Goal: Information Seeking & Learning: Learn about a topic

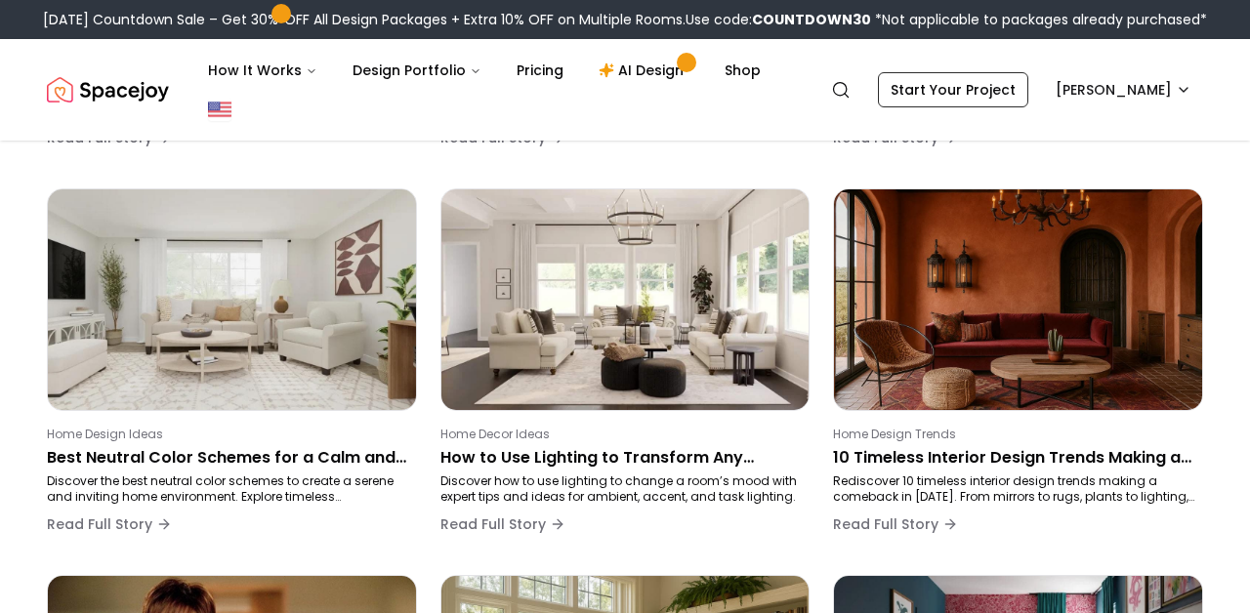
scroll to position [663, 0]
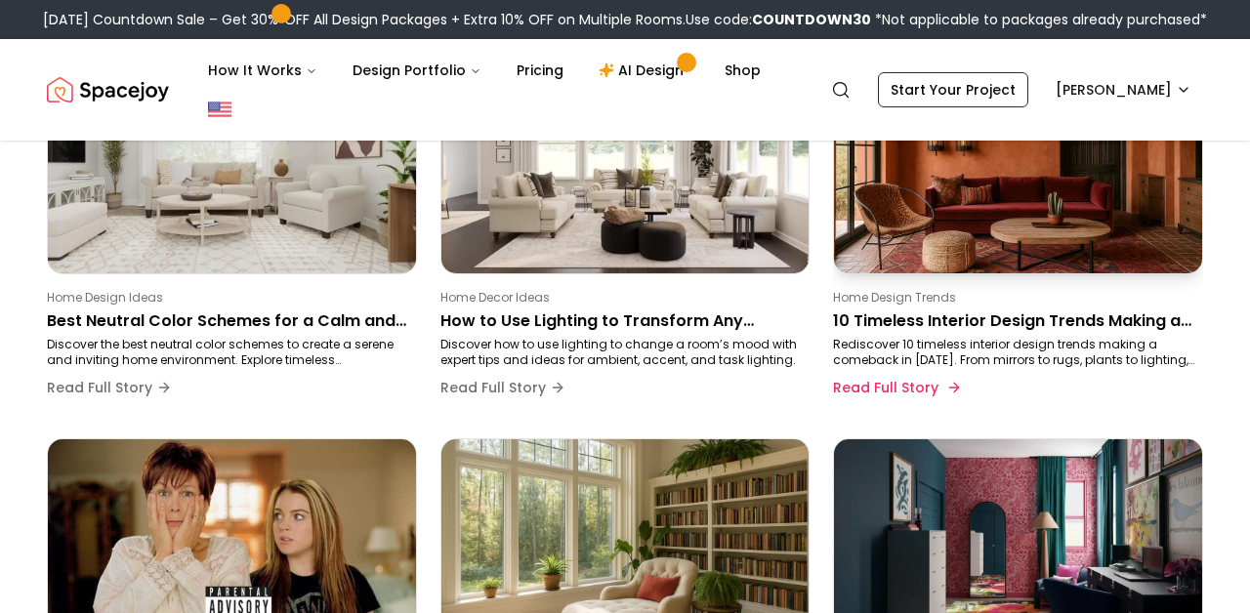
click at [961, 341] on p "Rediscover 10 timeless interior design trends making a comeback in 2025. From m…" at bounding box center [1014, 352] width 362 height 31
click at [906, 318] on p "10 Timeless Interior Design Trends Making a Comeback" at bounding box center [1014, 321] width 362 height 23
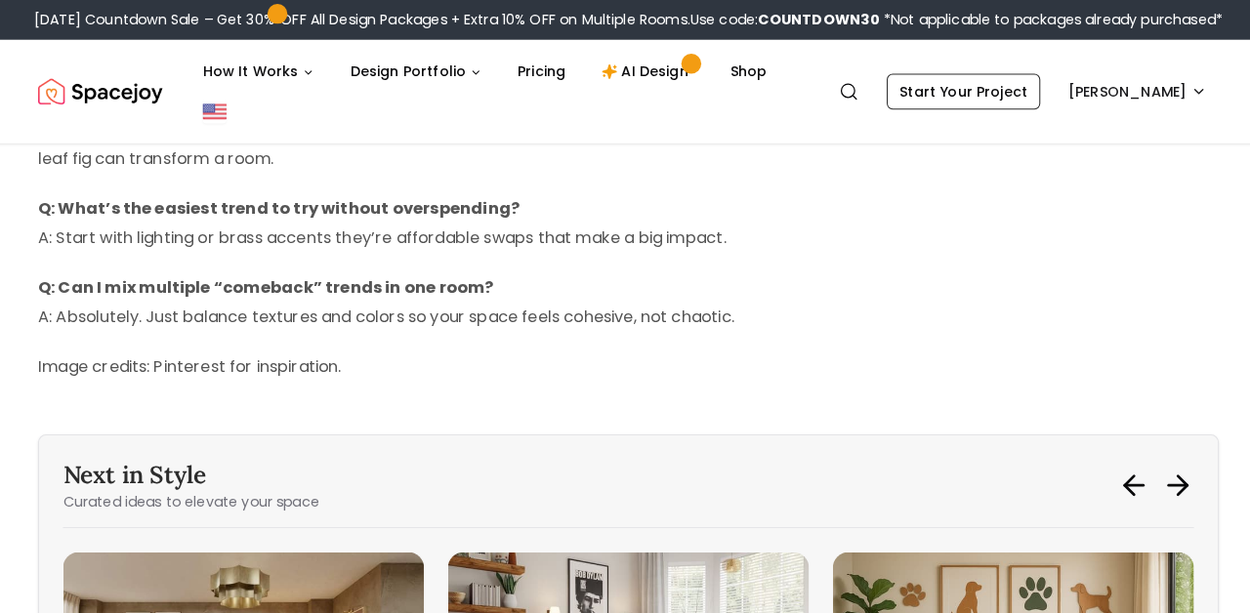
scroll to position [10474, 0]
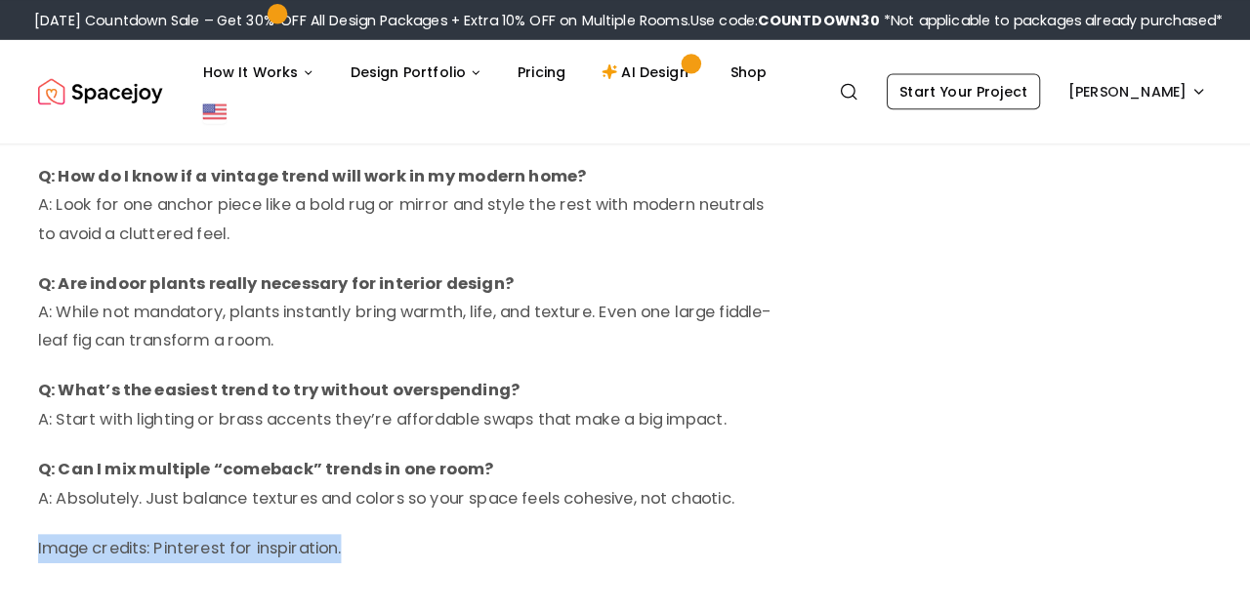
drag, startPoint x: 359, startPoint y: 460, endPoint x: 28, endPoint y: 453, distance: 331.1
copy p "Image credits: Pinterest for inspiration."
click at [851, 88] on icon "Global" at bounding box center [841, 90] width 20 height 20
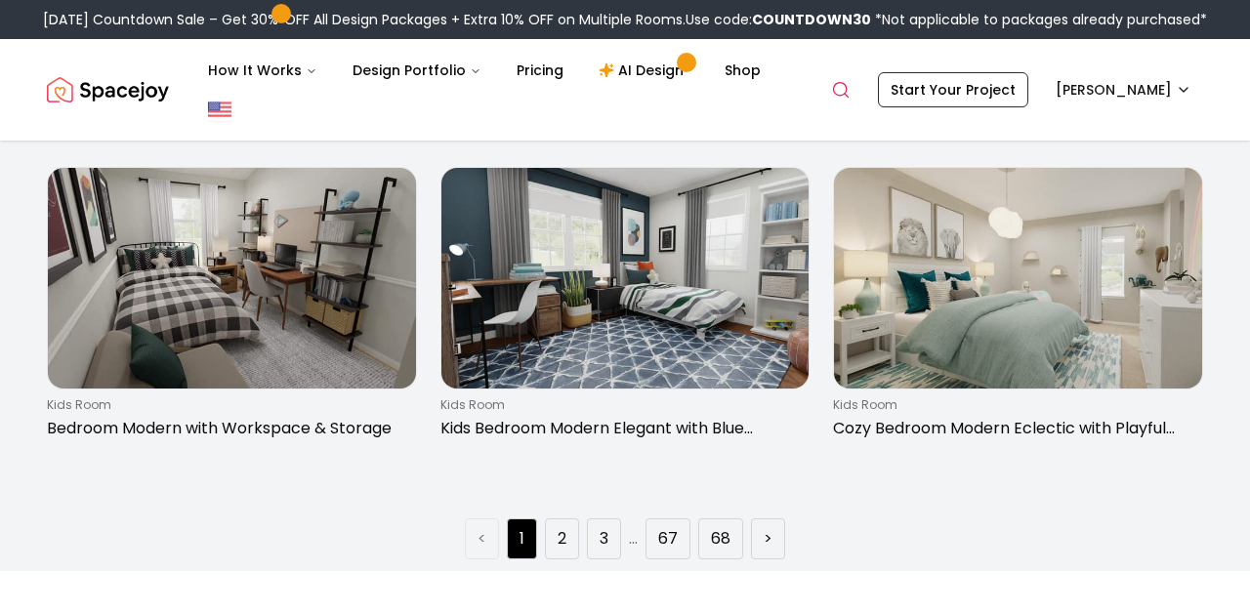
scroll to position [2867, 0]
click at [567, 539] on li "2" at bounding box center [562, 538] width 34 height 41
click at [562, 550] on link "2" at bounding box center [562, 537] width 9 height 23
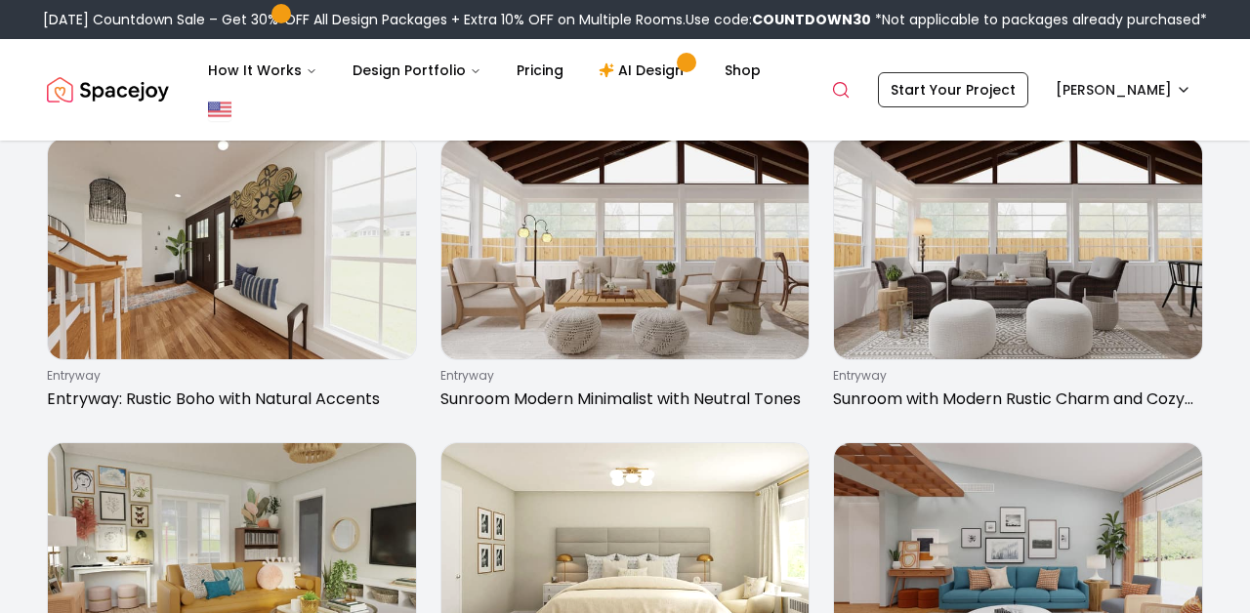
scroll to position [1067, 0]
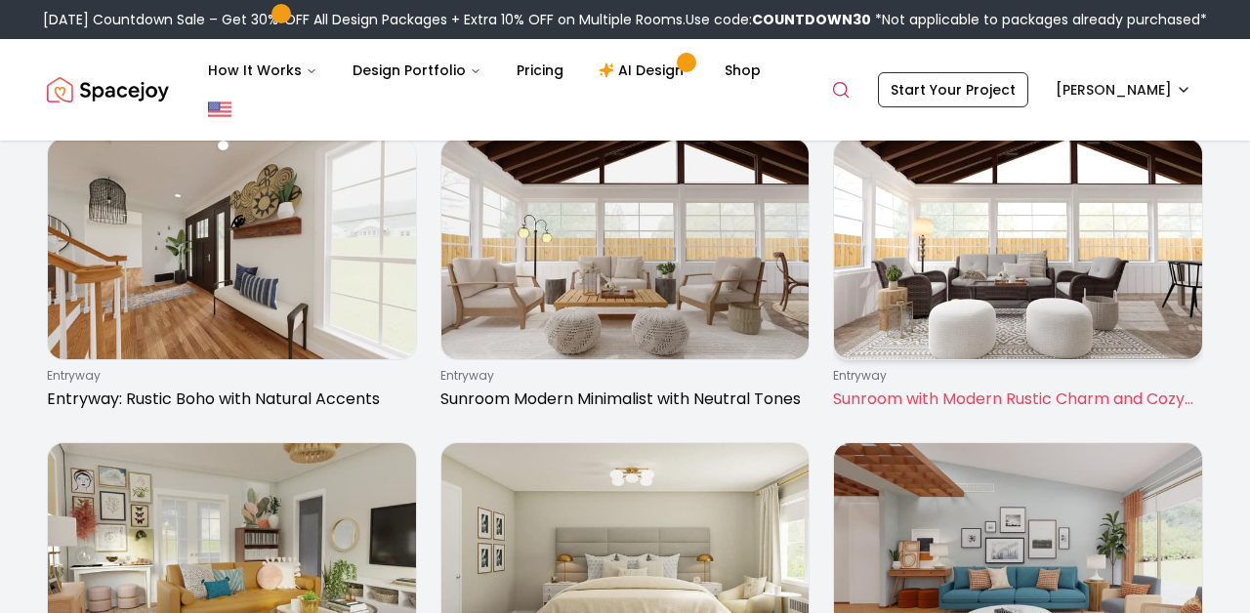
click at [994, 398] on p "Sunroom with Modern Rustic Charm and Cozy Seating" at bounding box center [1014, 399] width 362 height 23
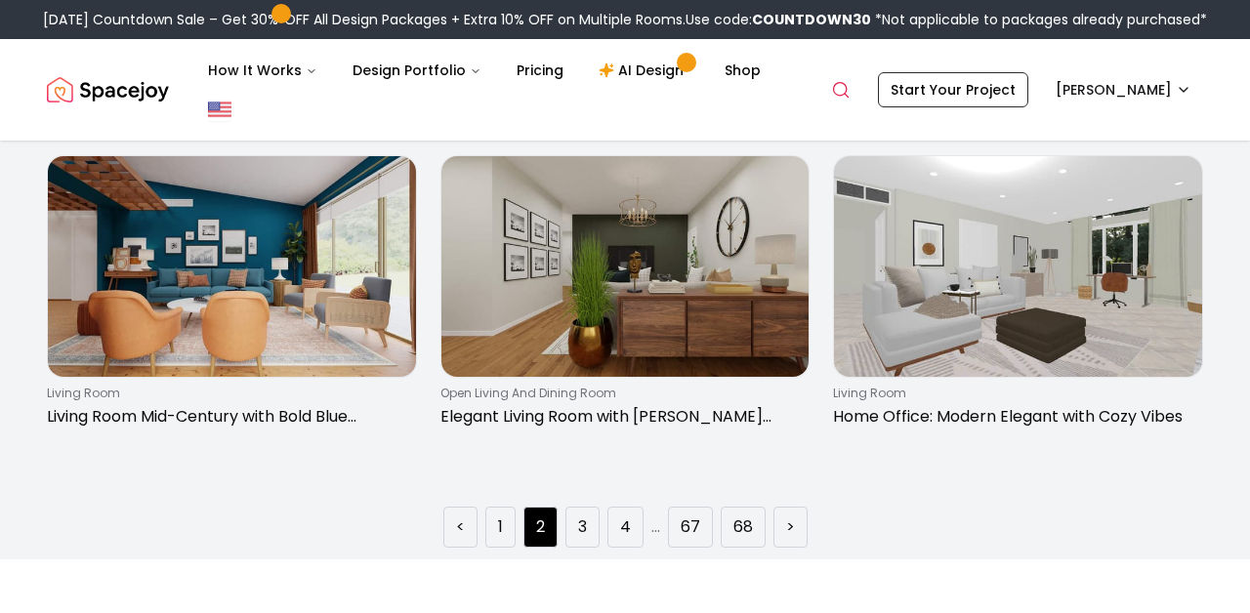
scroll to position [2880, 0]
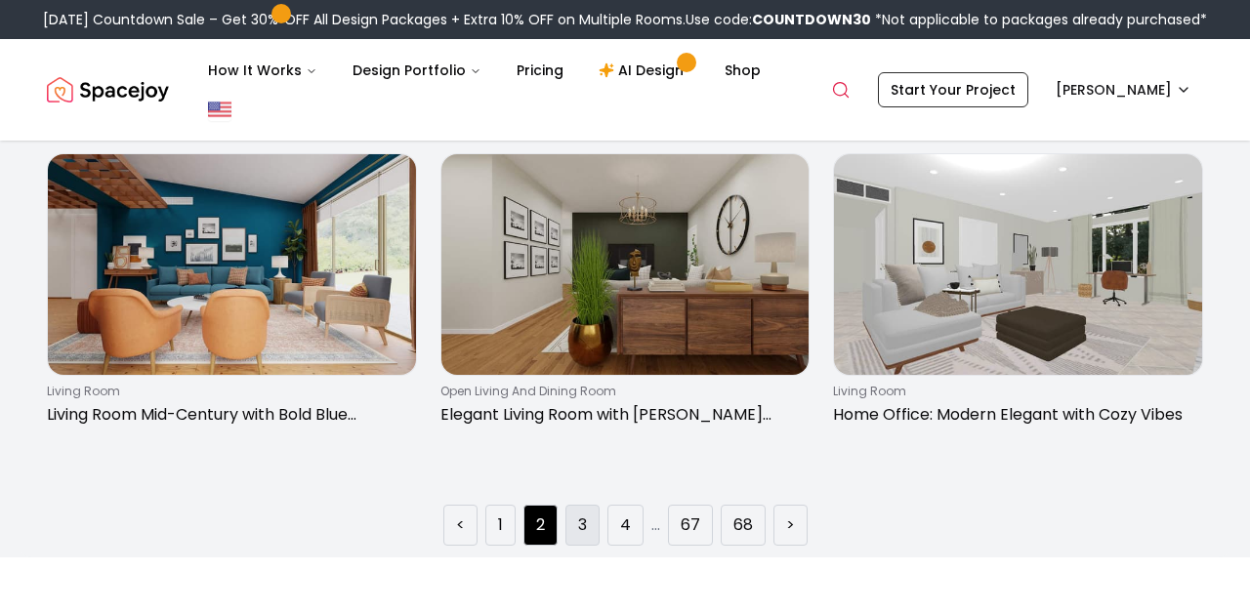
click at [585, 519] on link "3" at bounding box center [582, 525] width 9 height 23
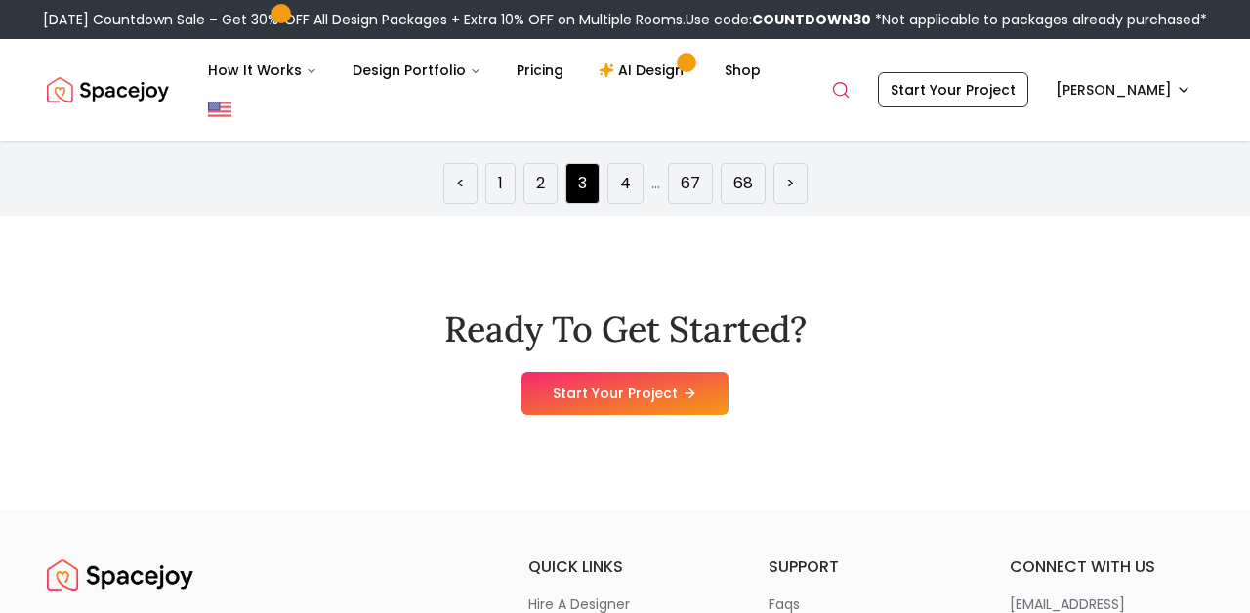
scroll to position [3225, 0]
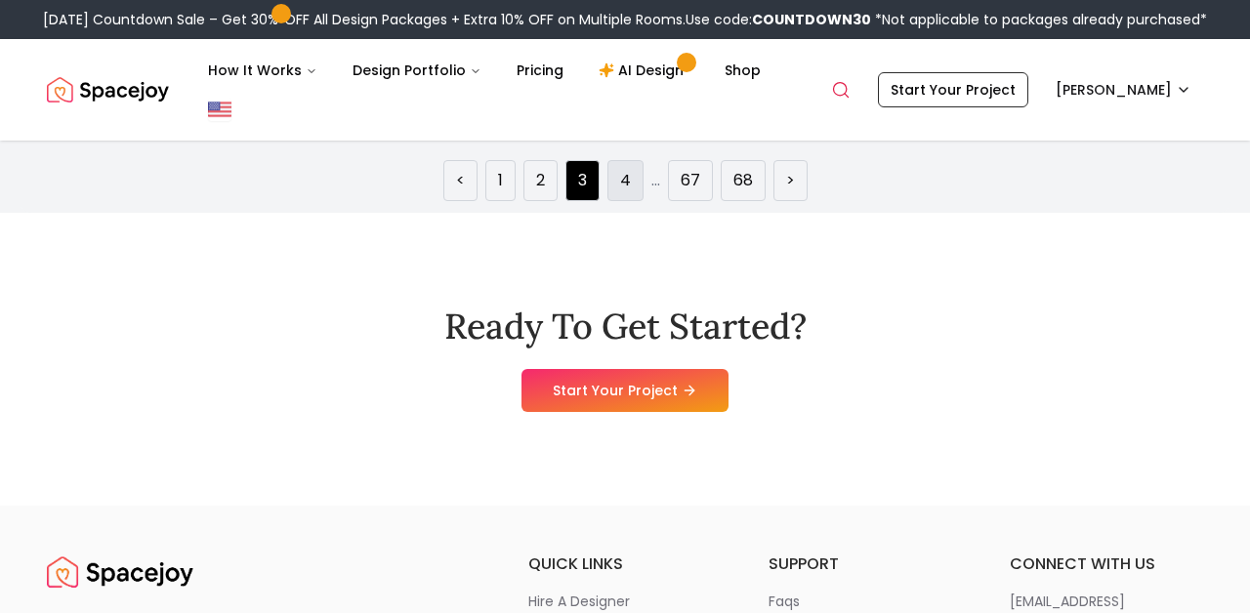
click at [628, 193] on li "4" at bounding box center [625, 180] width 36 height 41
click at [620, 165] on li "4" at bounding box center [625, 180] width 36 height 41
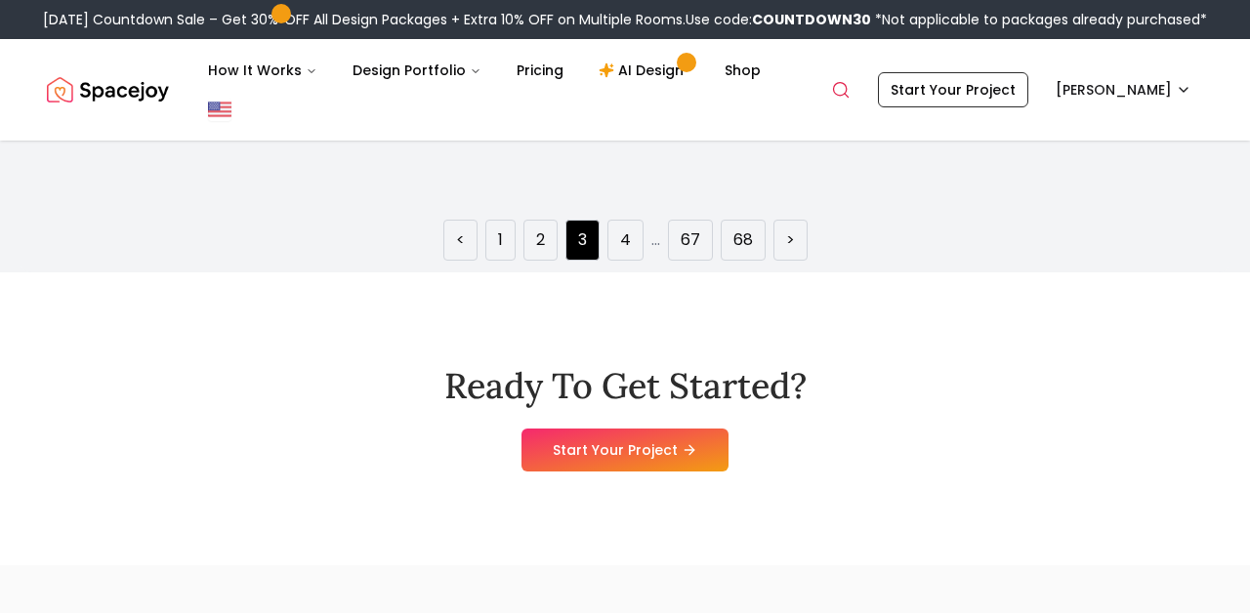
click at [656, 247] on link "..." at bounding box center [655, 240] width 9 height 22
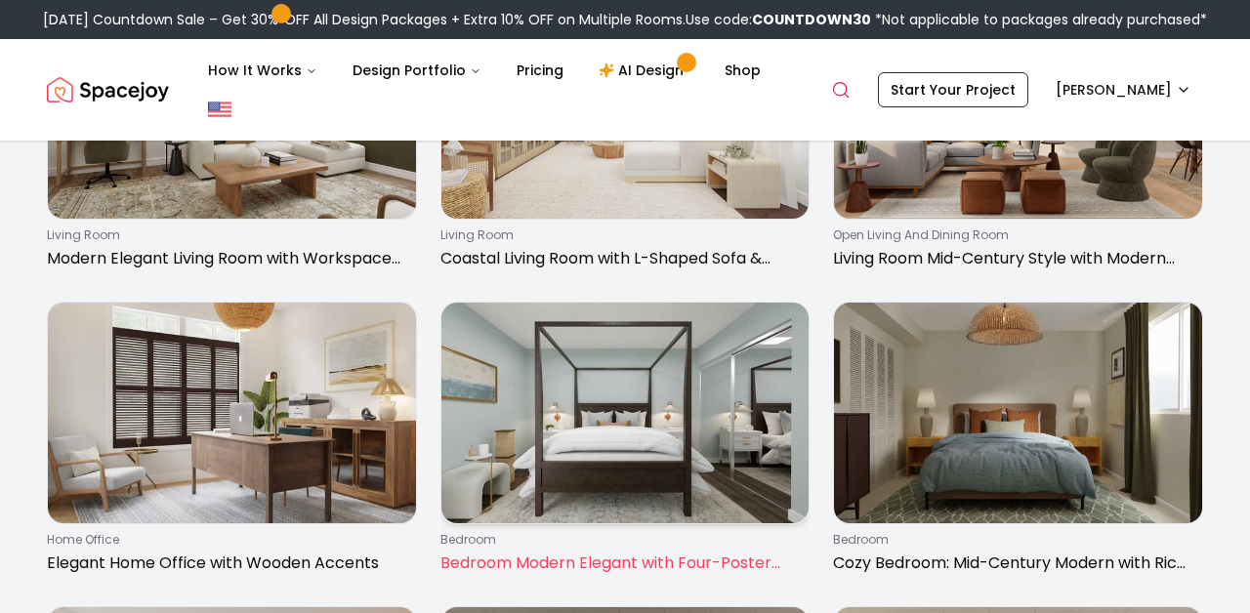
scroll to position [600, 0]
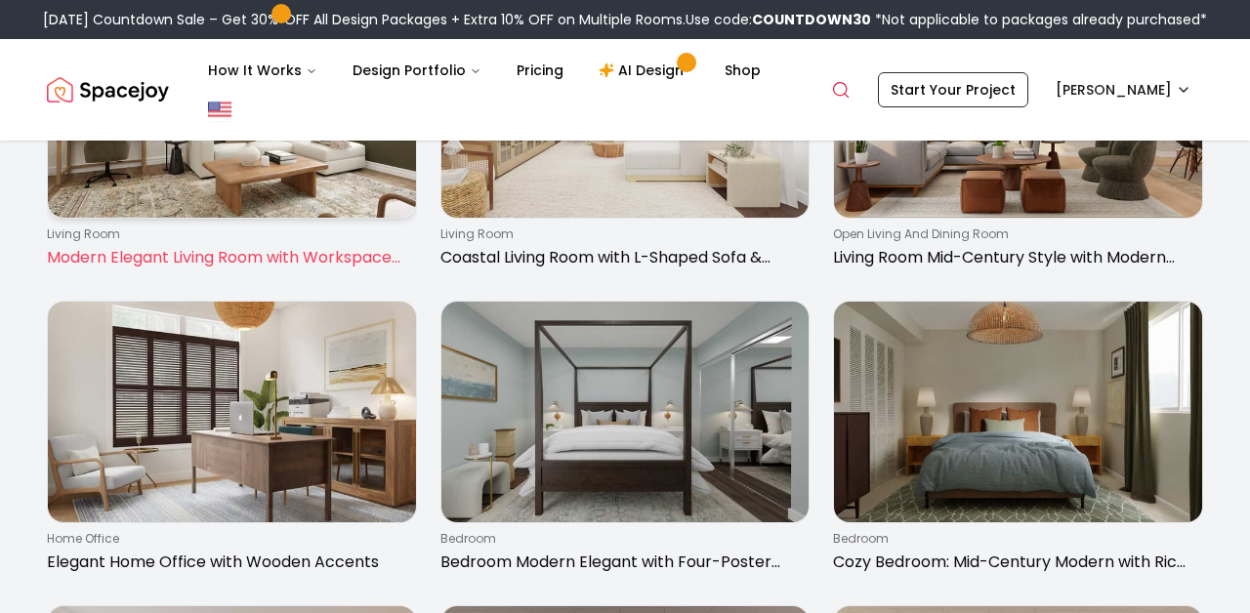
click at [244, 253] on p "Modern Elegant Living Room with Workspace Nook" at bounding box center [228, 257] width 362 height 23
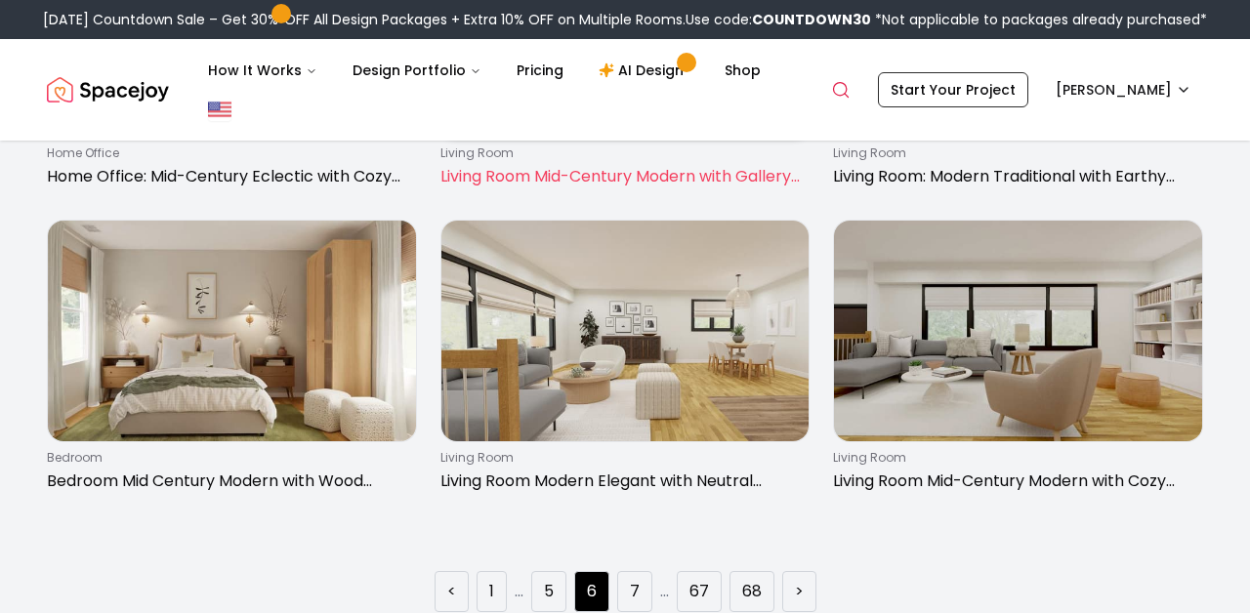
scroll to position [2816, 0]
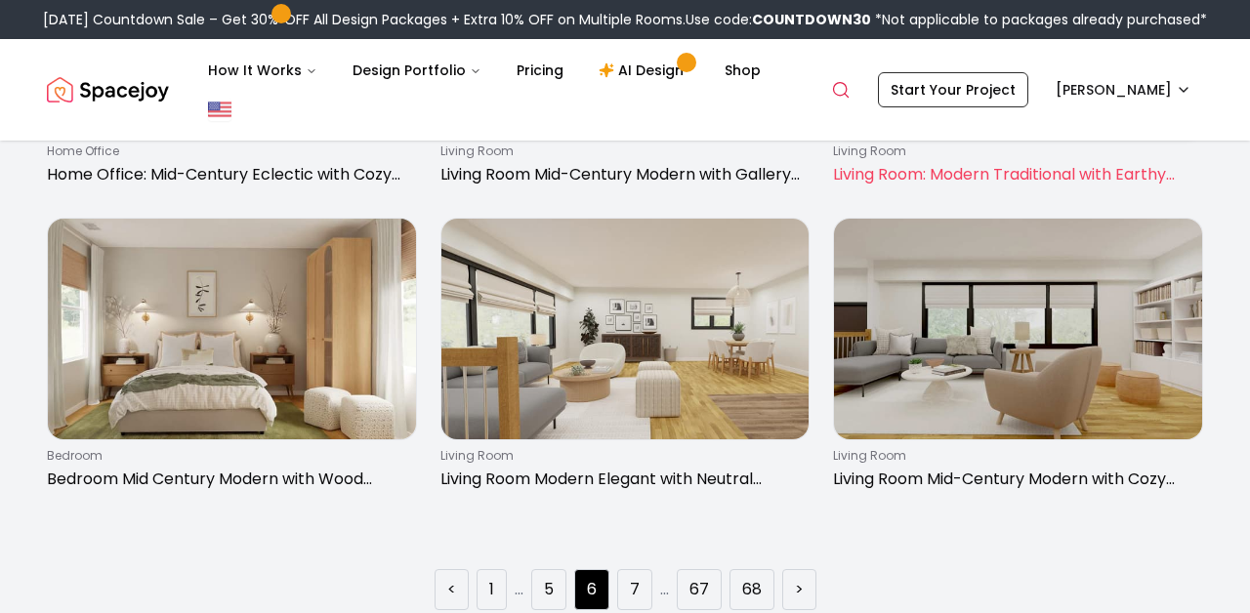
click at [849, 182] on p "Living Room: Modern Traditional with Earthy Accents" at bounding box center [1014, 174] width 362 height 23
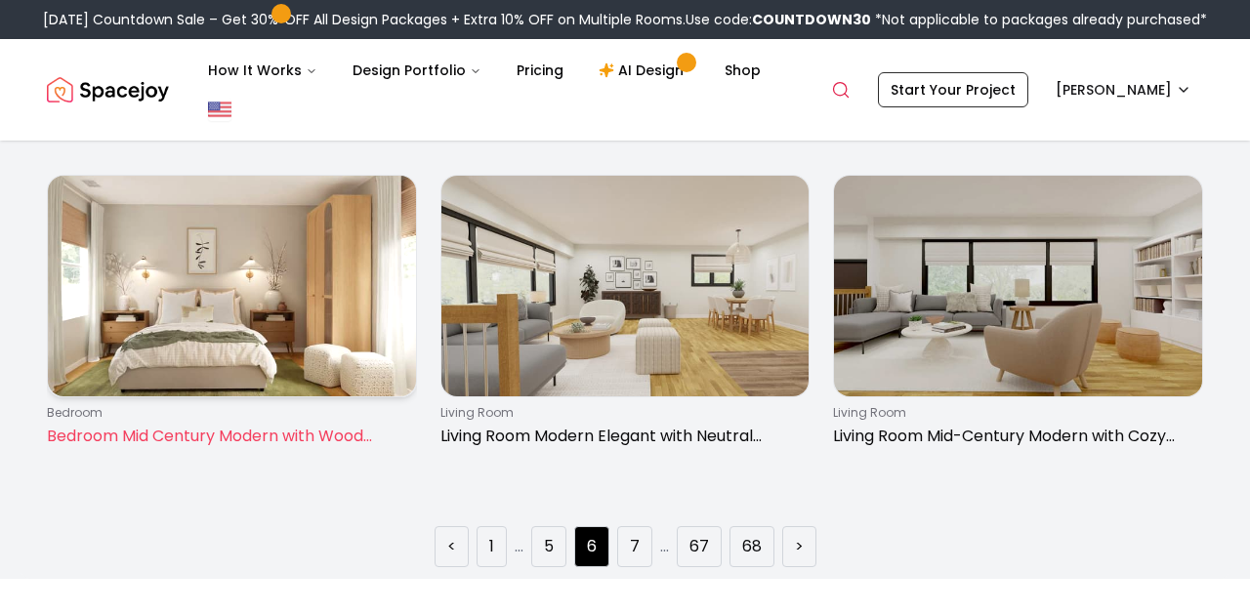
scroll to position [2871, 0]
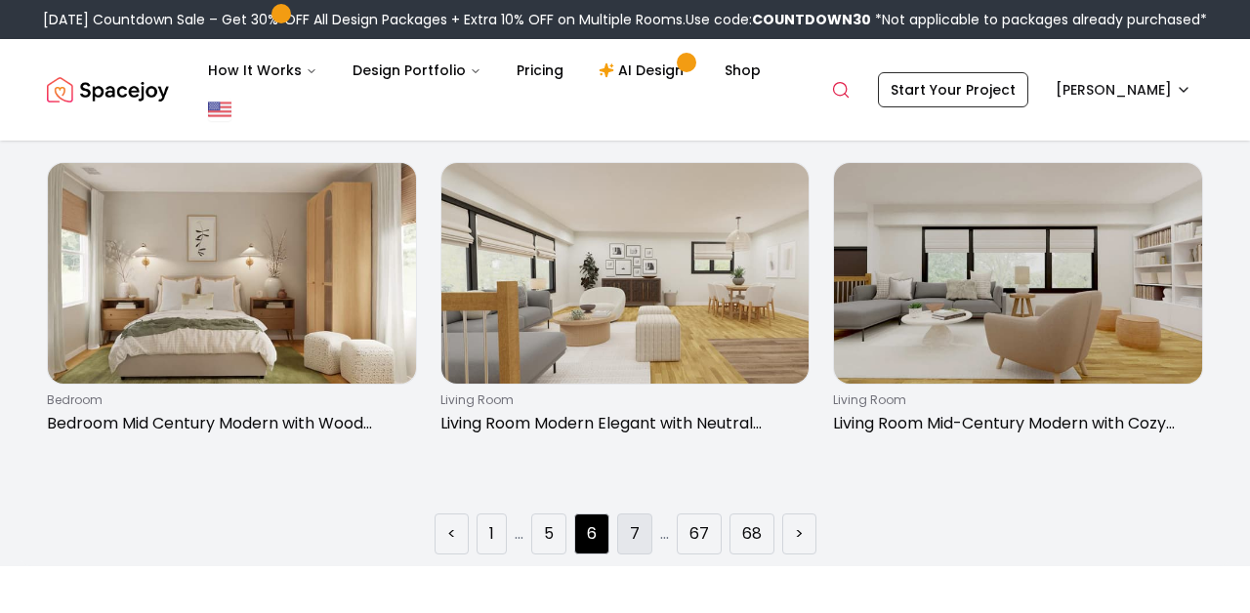
click at [629, 523] on li "7" at bounding box center [634, 534] width 35 height 41
click at [644, 531] on li "7" at bounding box center [634, 534] width 35 height 41
click at [644, 532] on li "7" at bounding box center [634, 534] width 35 height 41
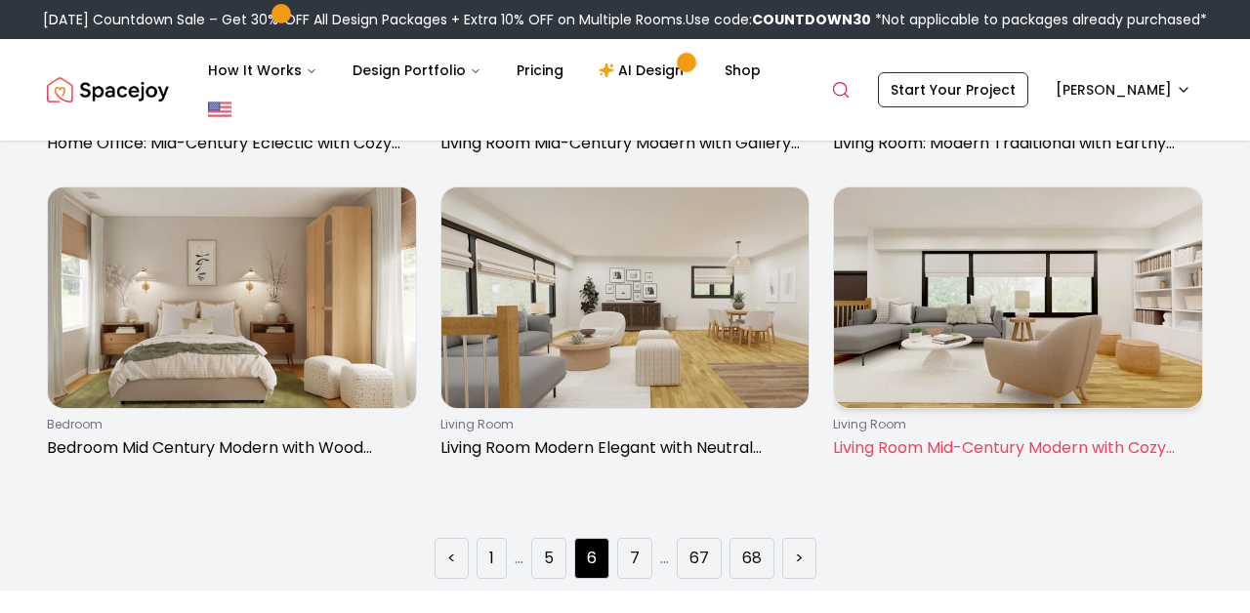
scroll to position [2848, 0]
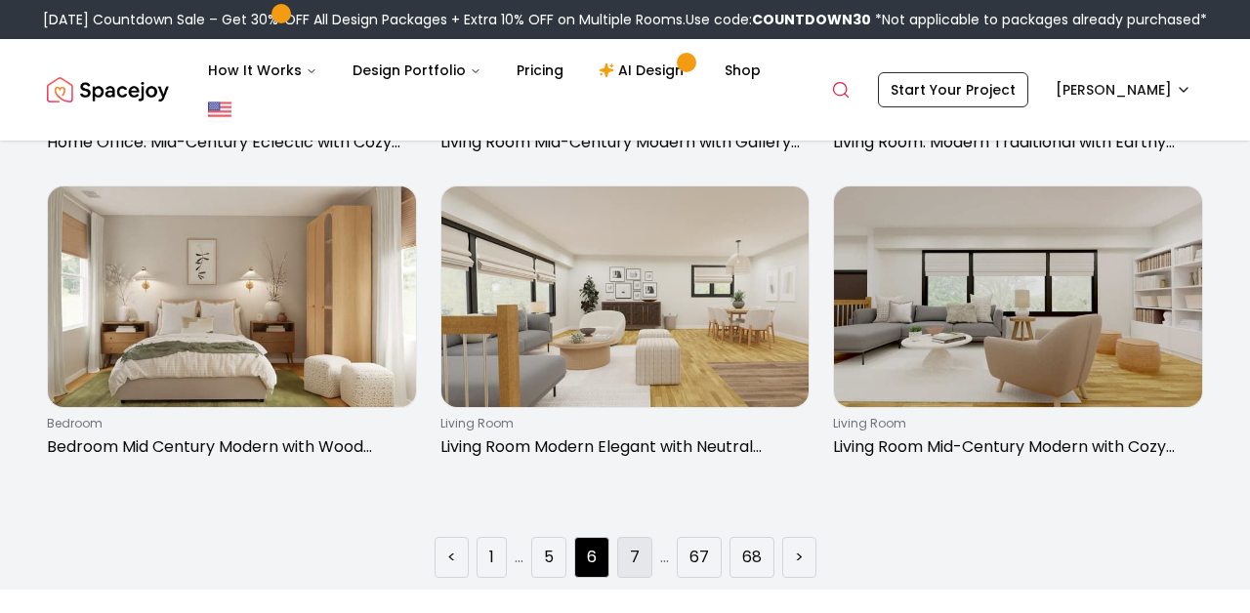
click at [632, 555] on link "7" at bounding box center [635, 557] width 10 height 23
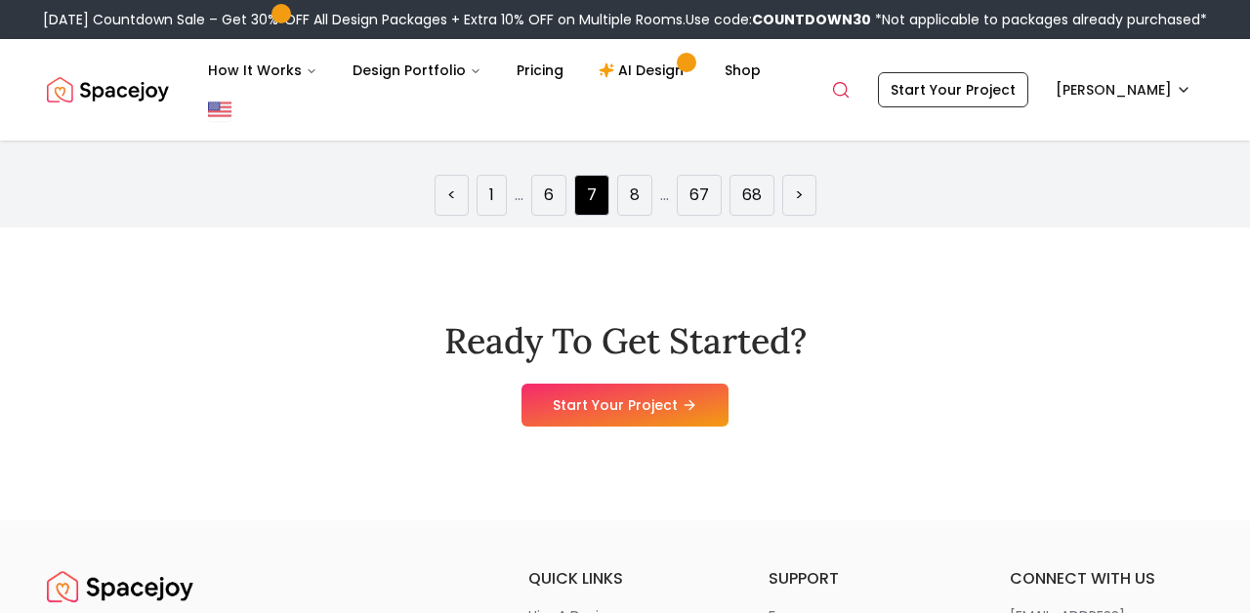
scroll to position [3227, 0]
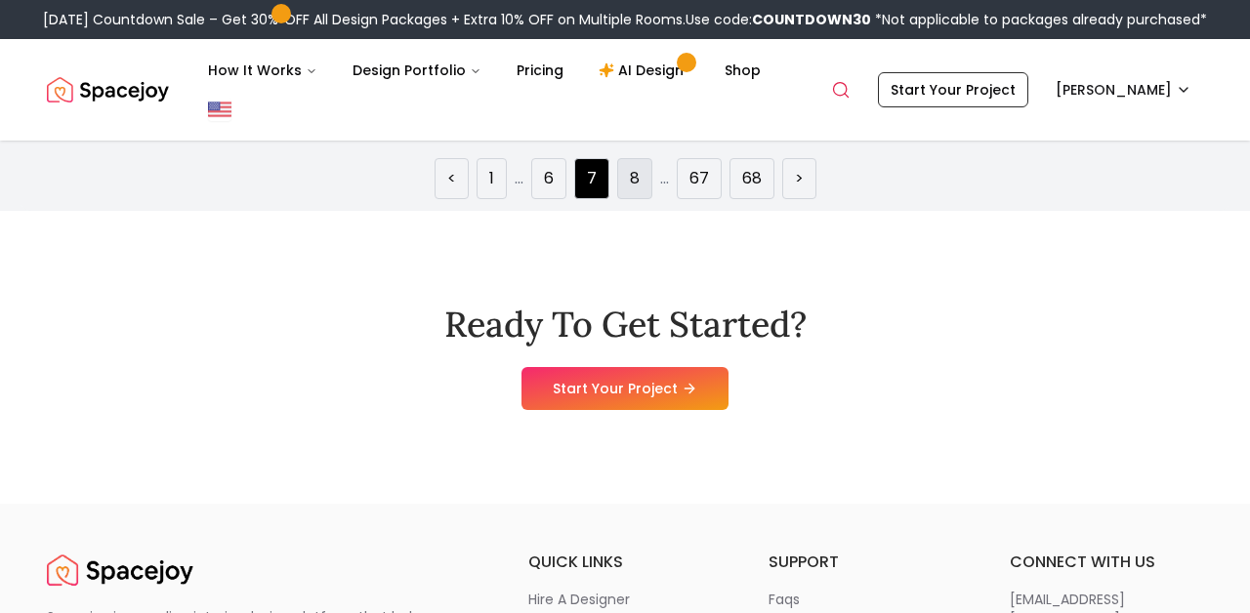
click at [628, 179] on li "8" at bounding box center [634, 178] width 35 height 41
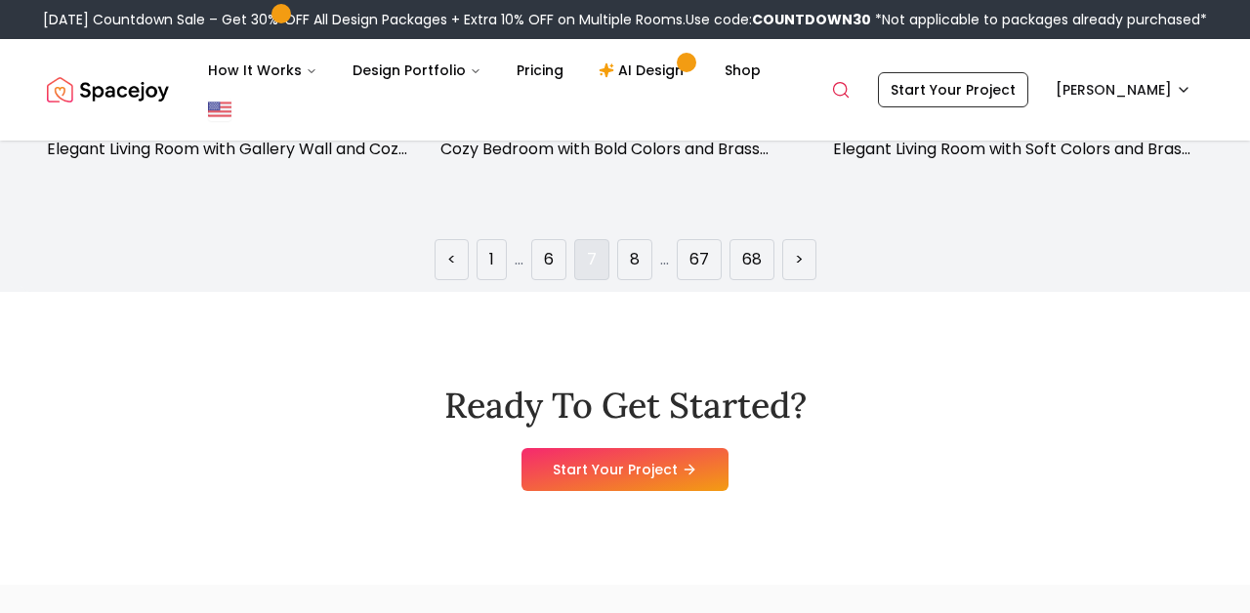
scroll to position [3116, 0]
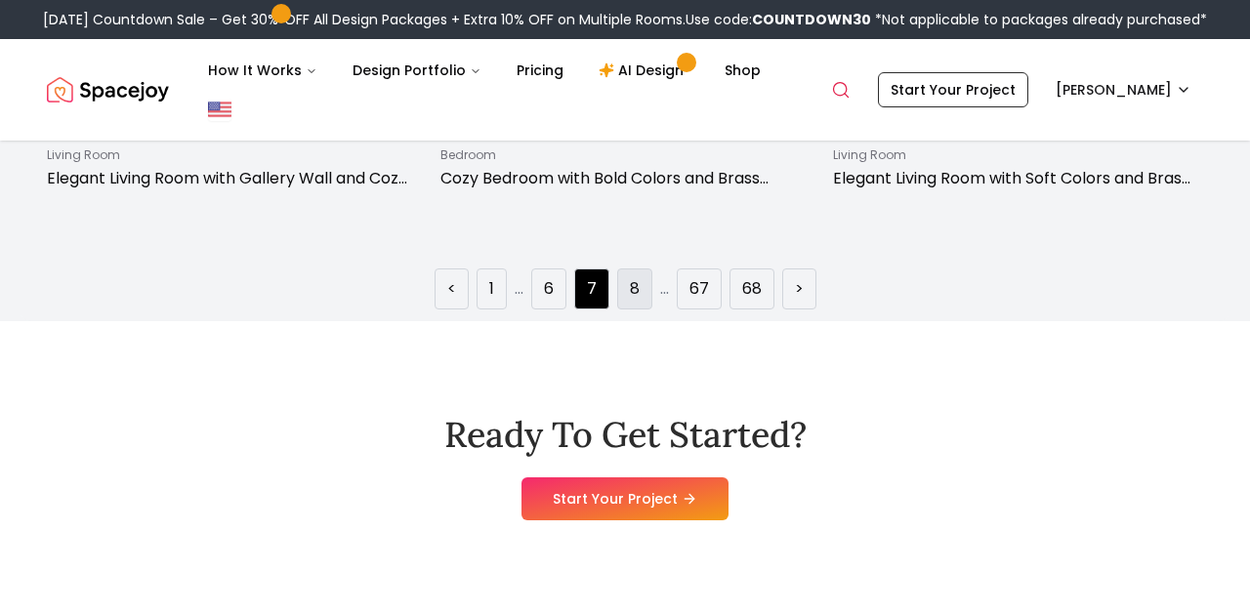
click at [627, 295] on li "8" at bounding box center [634, 289] width 35 height 41
click at [643, 284] on li "8" at bounding box center [634, 289] width 35 height 41
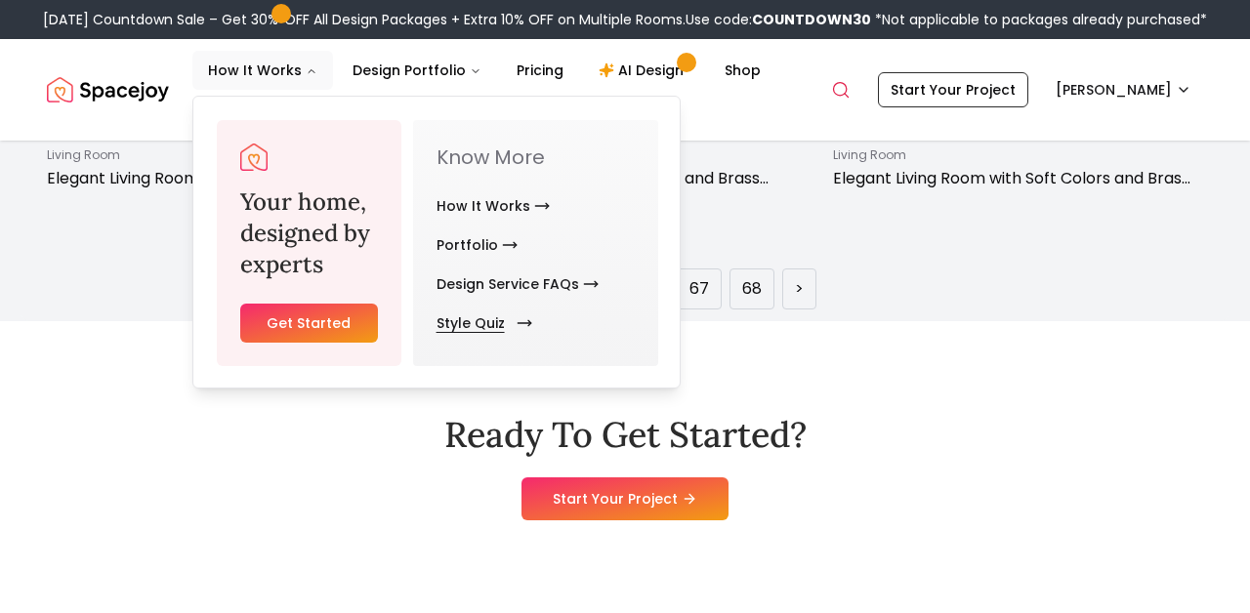
click at [478, 320] on link "Style Quiz" at bounding box center [481, 323] width 88 height 39
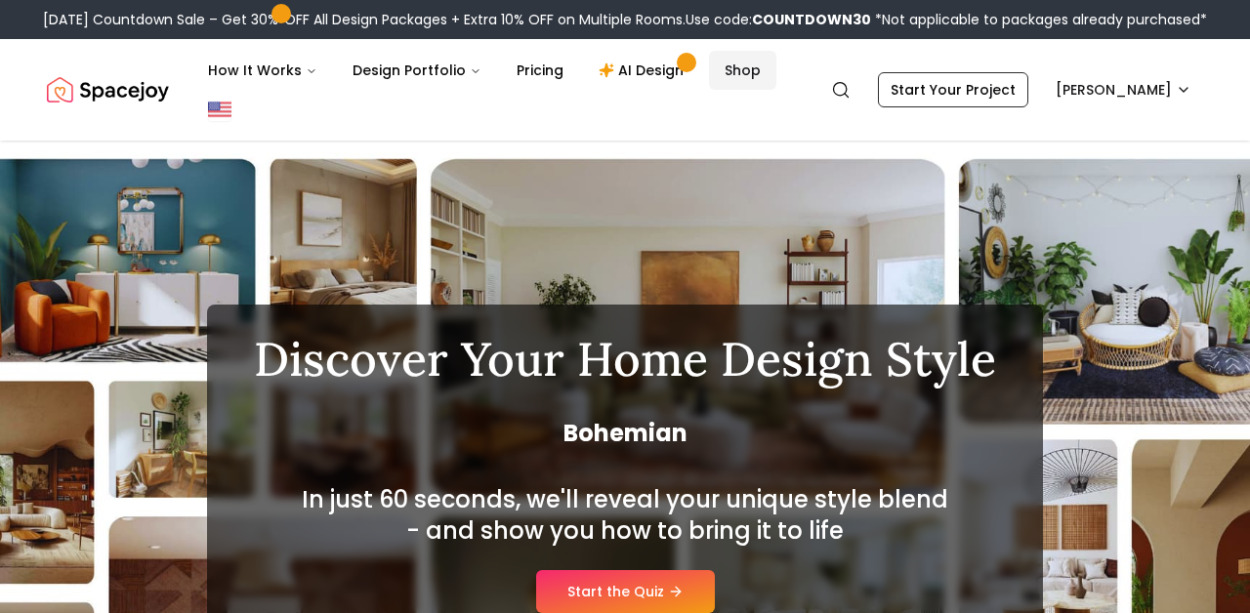
click at [709, 67] on link "Shop" at bounding box center [742, 70] width 67 height 39
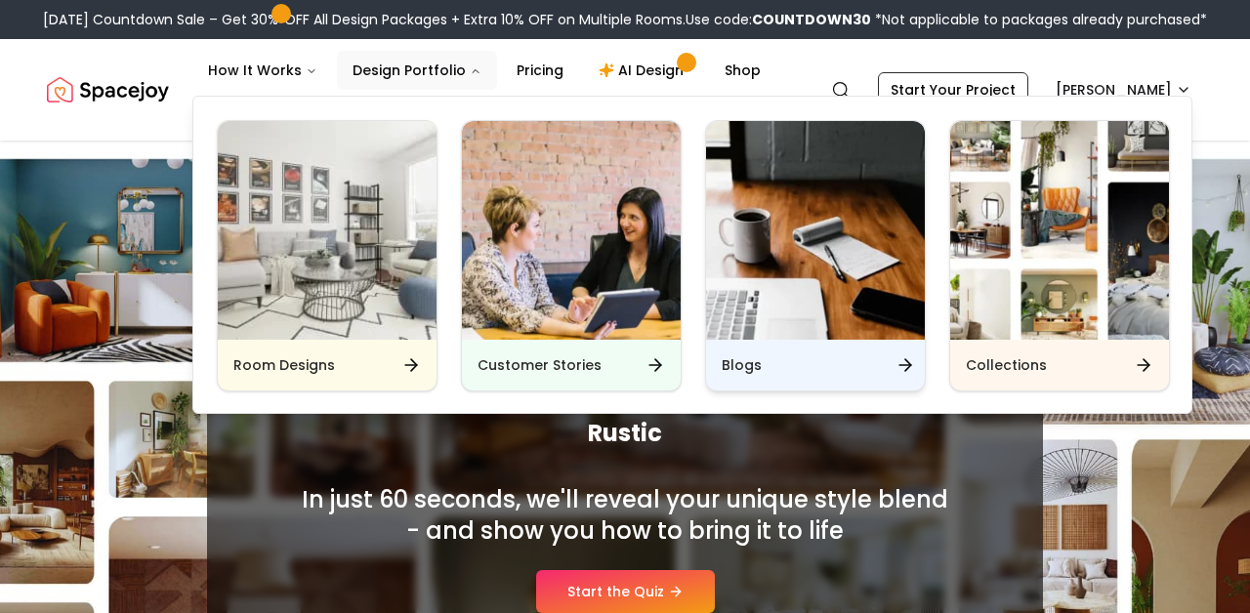
click at [784, 355] on div "Blogs" at bounding box center [815, 365] width 219 height 51
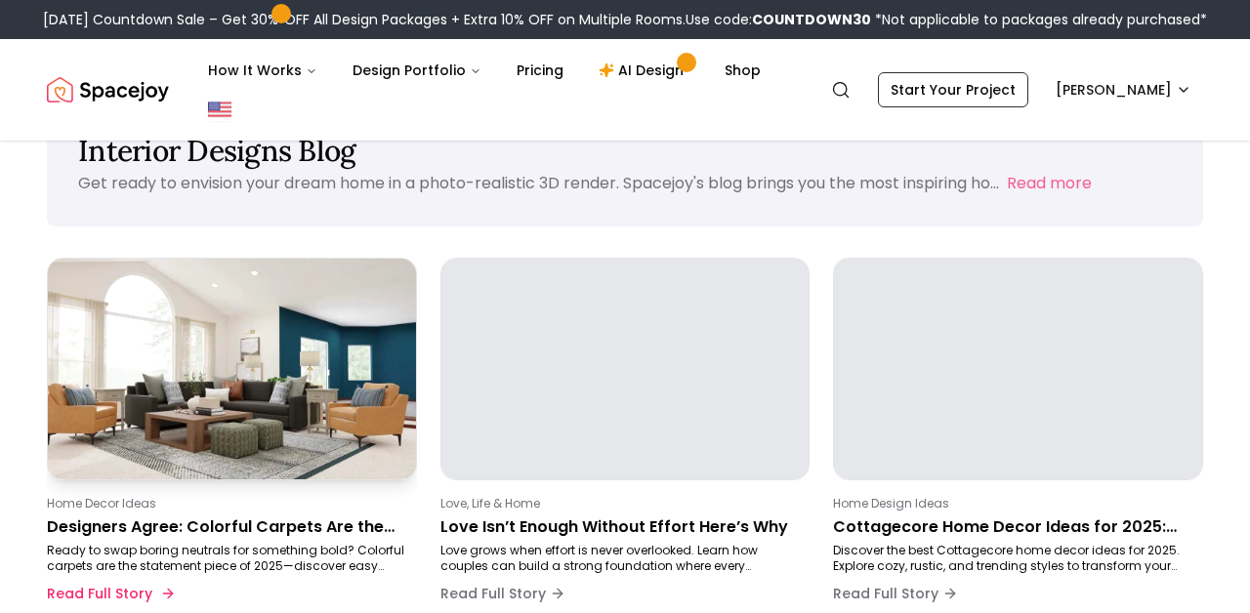
scroll to position [68, 0]
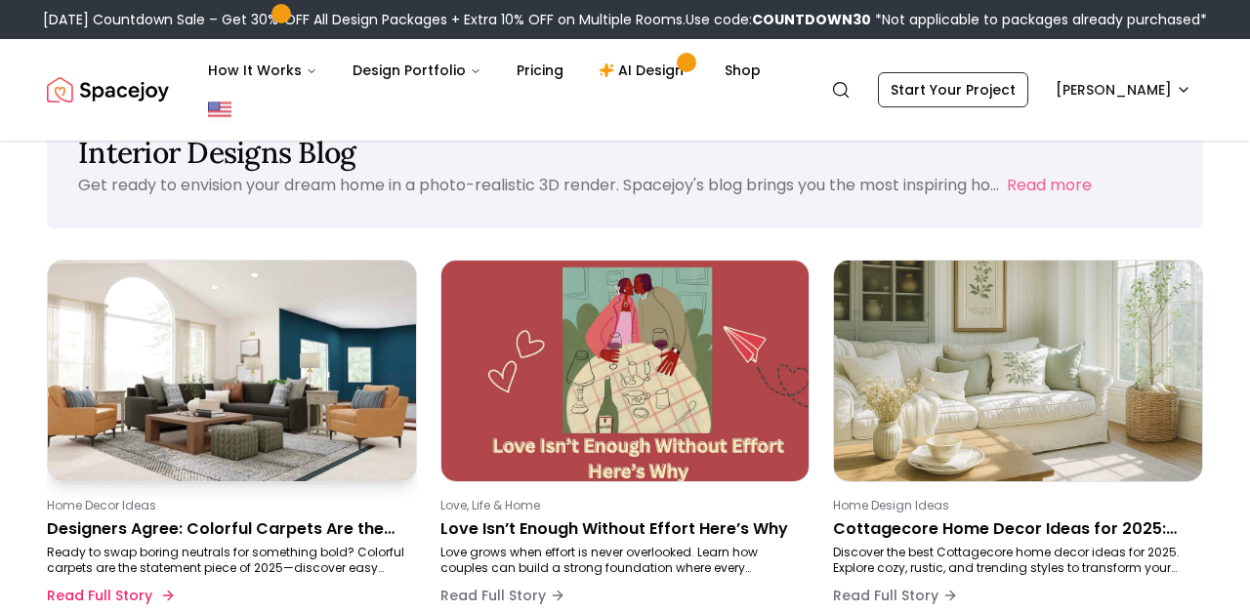
click at [248, 522] on p "Designers Agree: Colorful Carpets Are the Statement Piece Every Home Needs in […" at bounding box center [228, 529] width 362 height 23
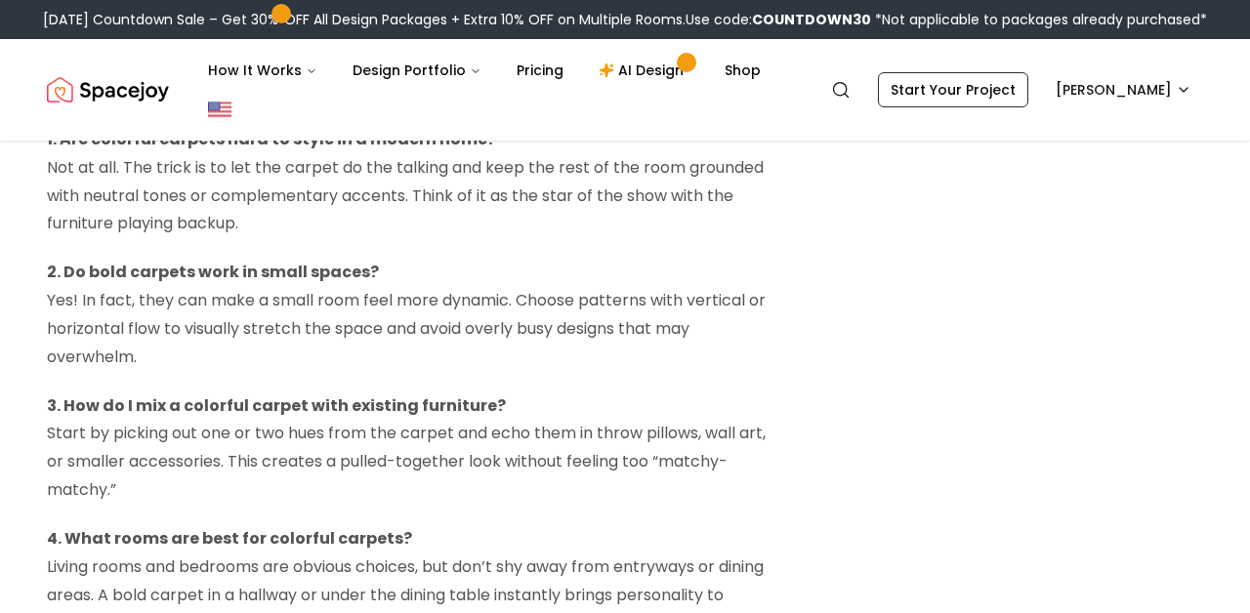
scroll to position [7519, 0]
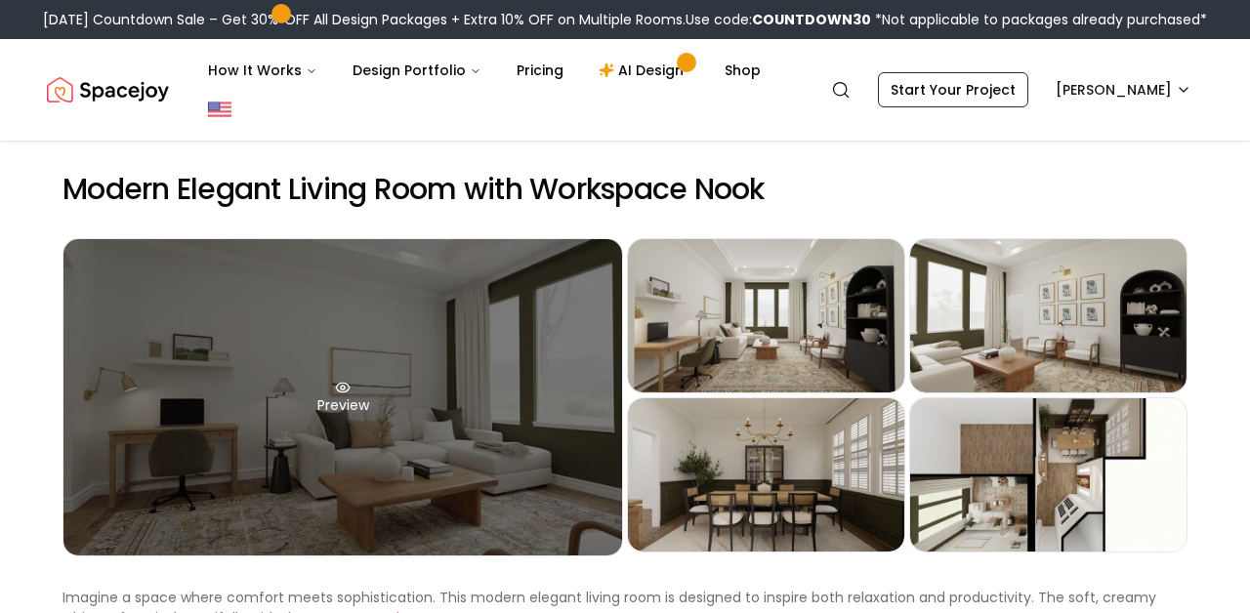
click at [176, 299] on div "Preview" at bounding box center [342, 397] width 559 height 316
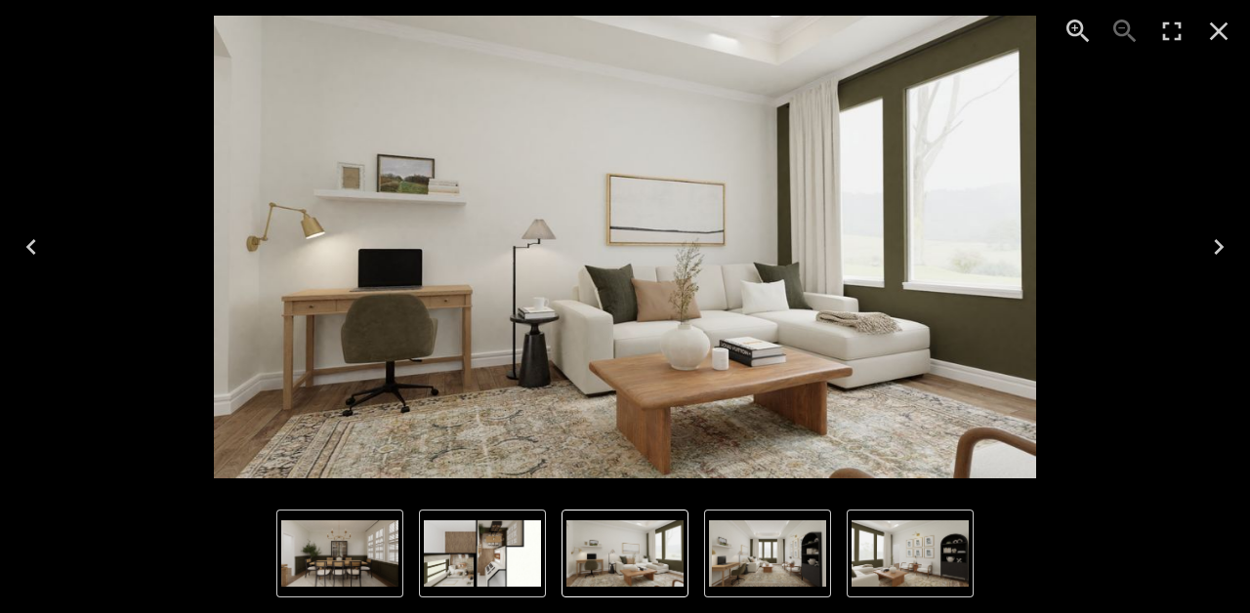
click at [1217, 15] on button "Close" at bounding box center [1218, 31] width 47 height 47
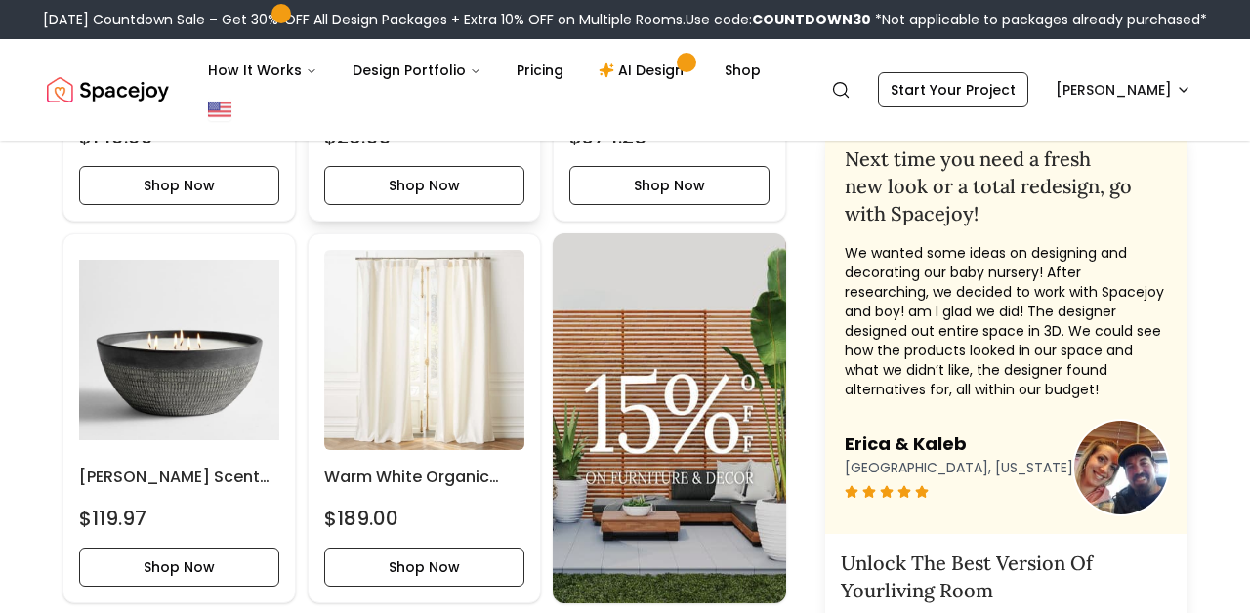
scroll to position [1397, 0]
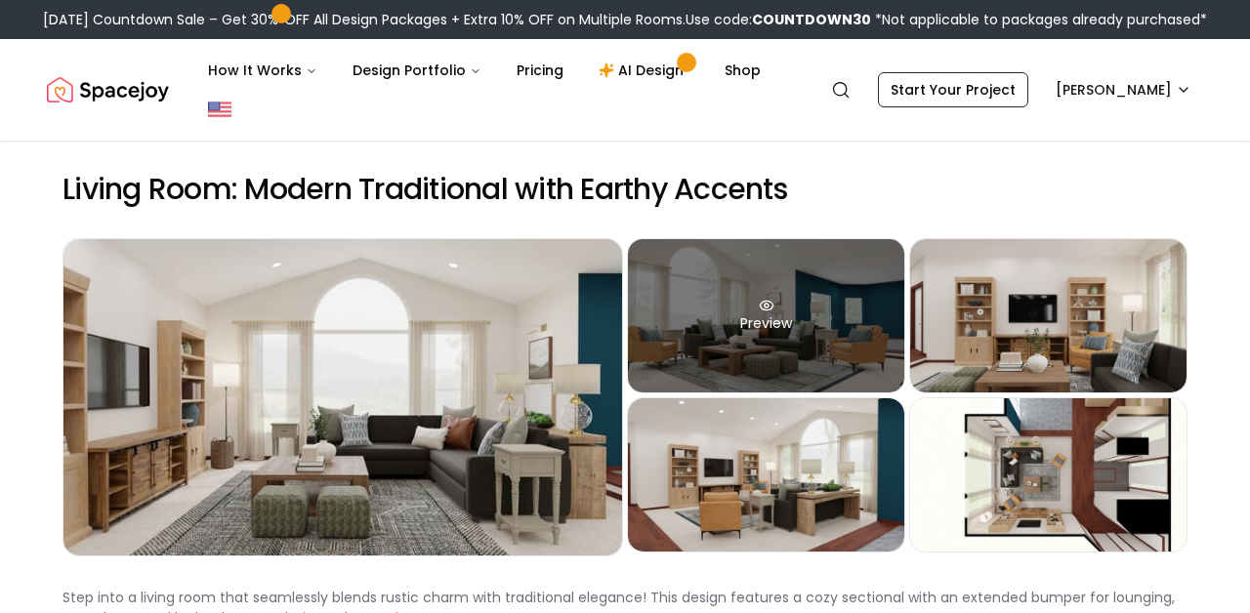
click at [797, 349] on div "Preview" at bounding box center [766, 315] width 276 height 153
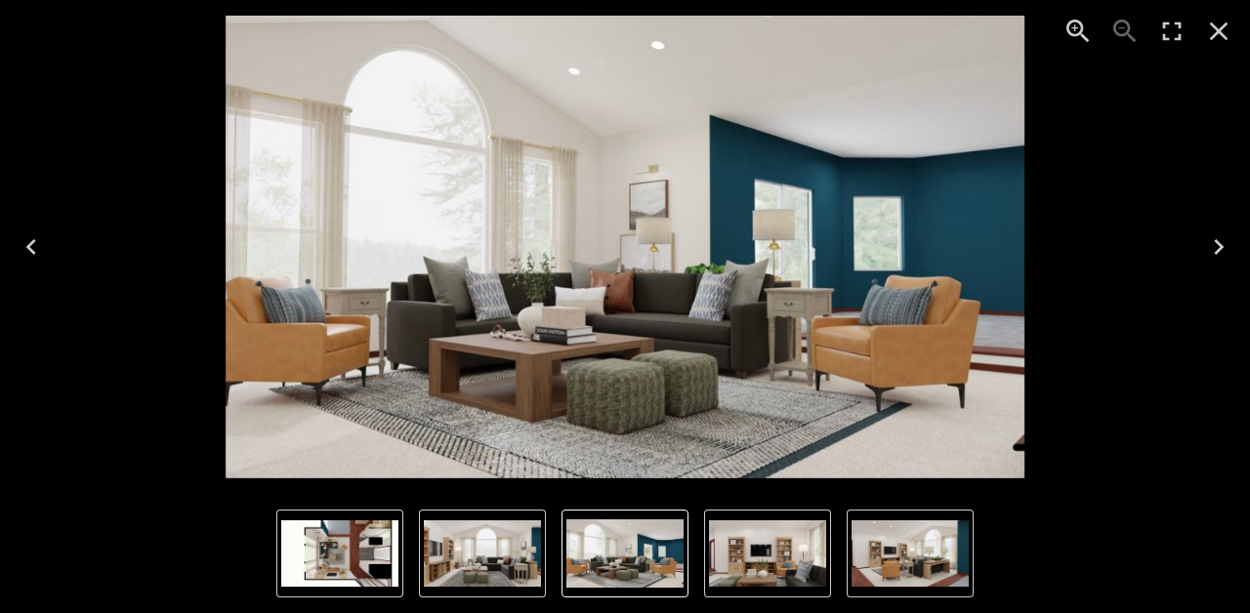
click at [1220, 29] on icon "Close" at bounding box center [1219, 31] width 19 height 19
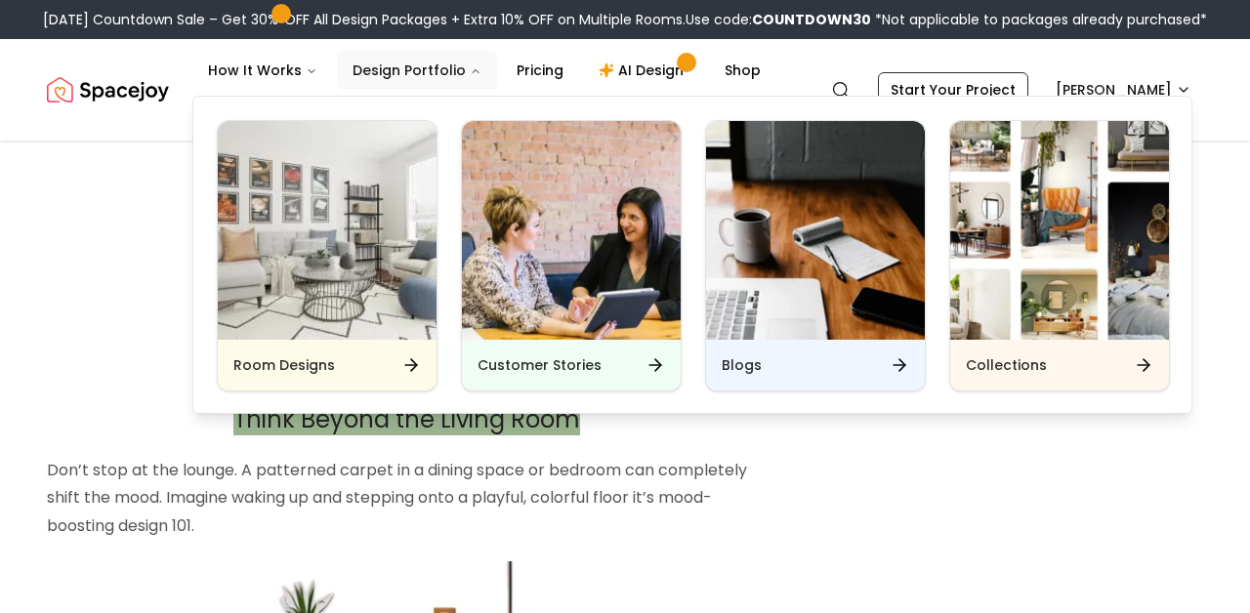
scroll to position [6286, 0]
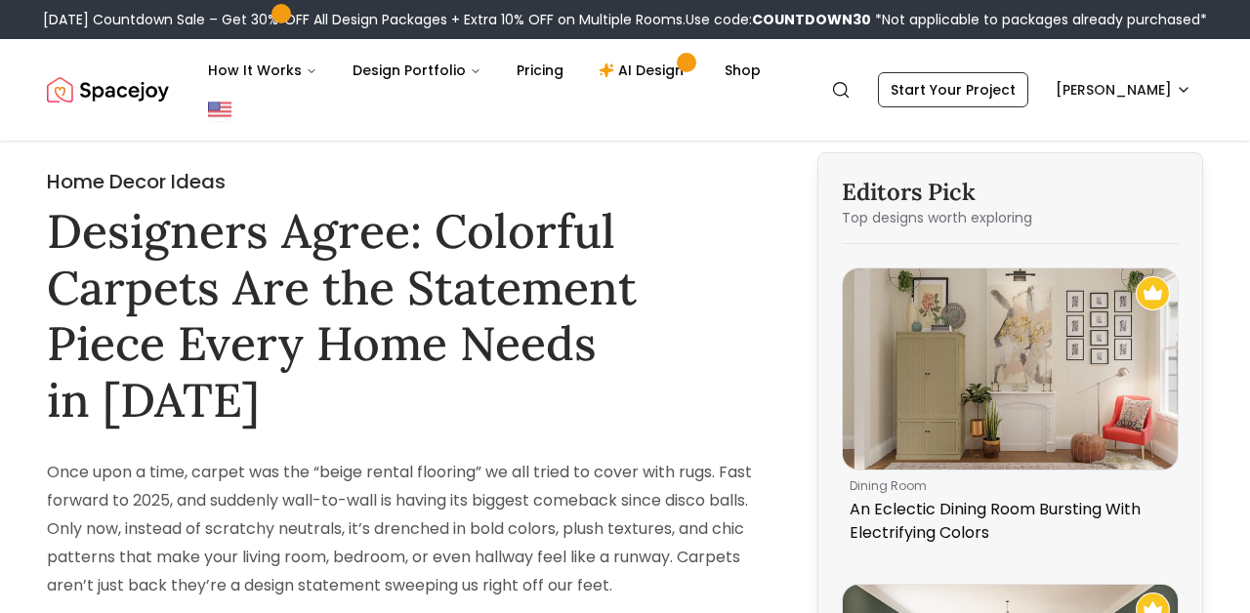
scroll to position [0, 0]
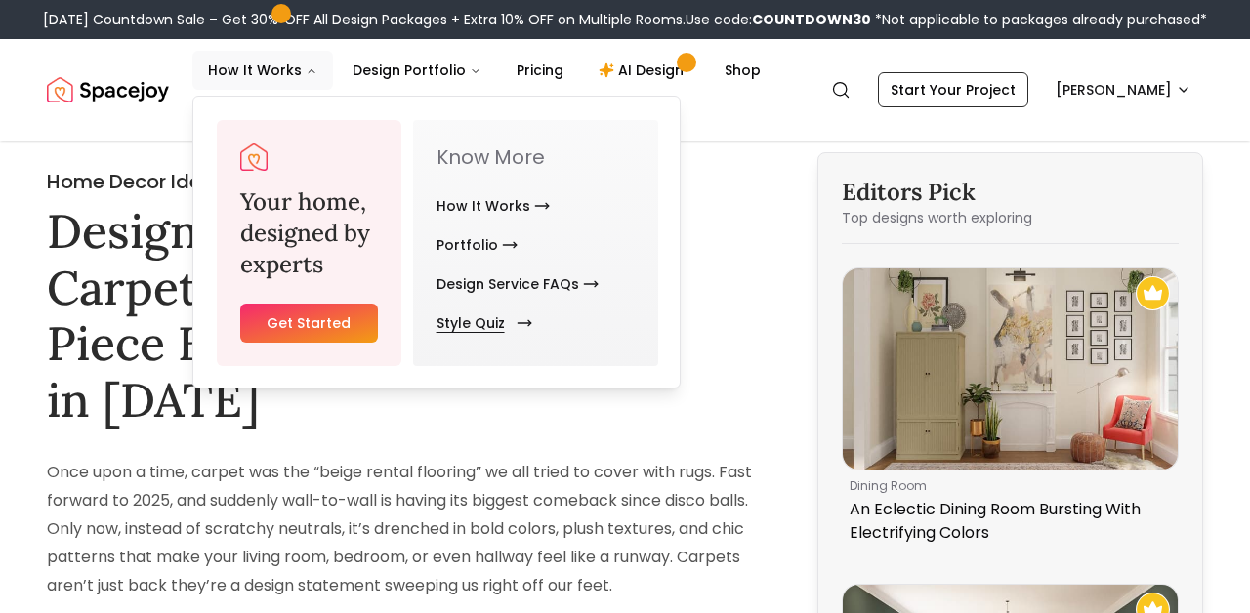
click at [497, 325] on link "Style Quiz" at bounding box center [481, 323] width 88 height 39
